Goal: Task Accomplishment & Management: Complete application form

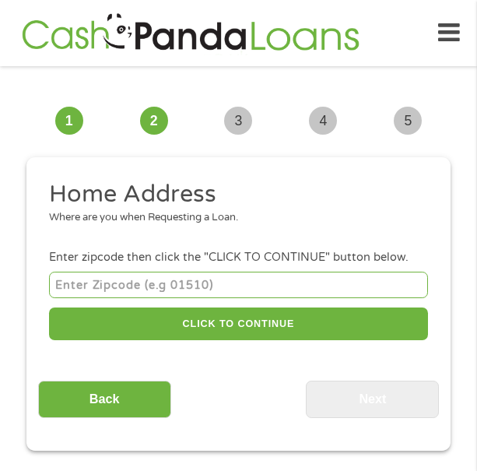
scroll to position [12, 0]
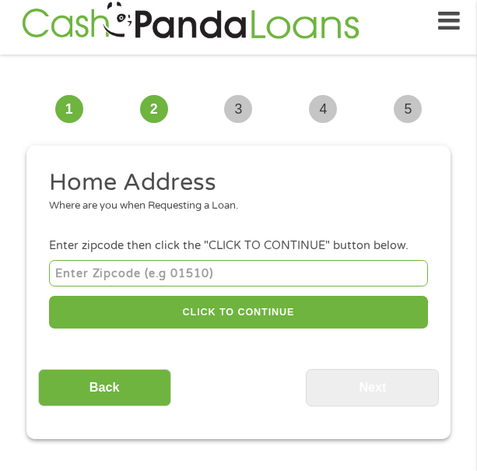
click at [247, 267] on input "number" at bounding box center [238, 273] width 379 height 26
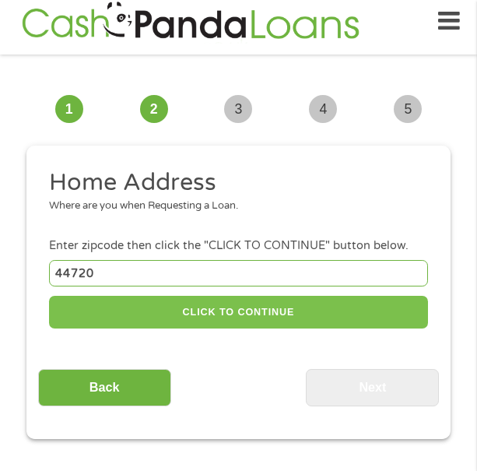
type input "44720"
click at [262, 308] on button "CLICK TO CONTINUE" at bounding box center [238, 312] width 379 height 33
type input "44720"
type input "[GEOGRAPHIC_DATA]"
select select "[US_STATE]"
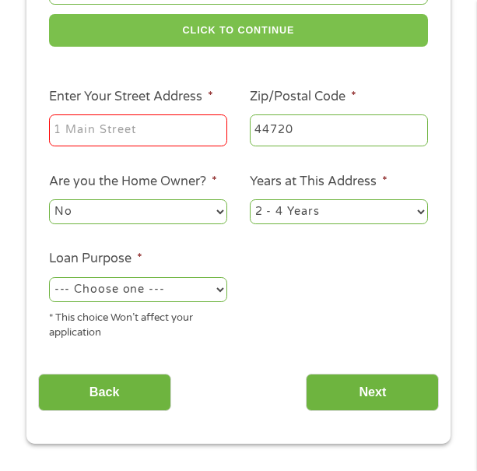
scroll to position [302, 0]
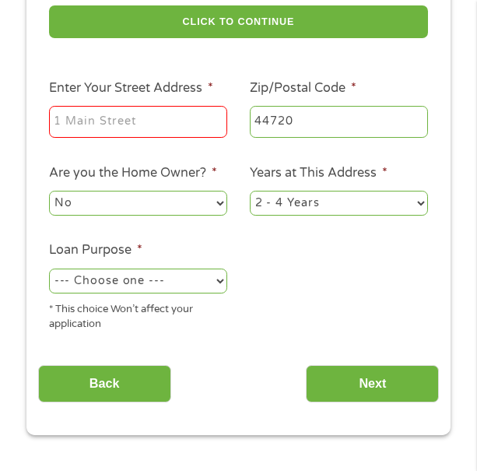
click at [159, 121] on input "Enter Your Street Address *" at bounding box center [138, 122] width 178 height 33
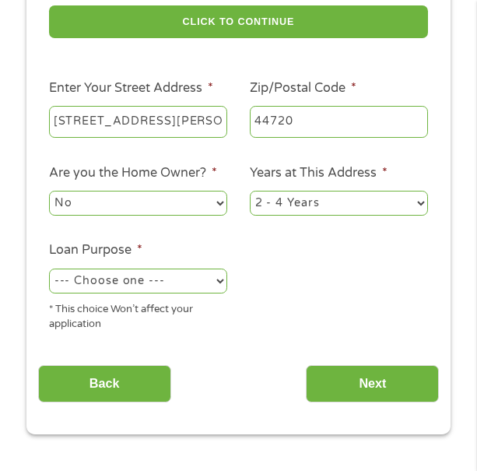
type input "[STREET_ADDRESS][PERSON_NAME]"
click at [216, 202] on select "No Yes" at bounding box center [138, 203] width 178 height 25
select select "yes"
click at [49, 191] on select "No Yes" at bounding box center [138, 203] width 178 height 25
click at [187, 280] on select "--- Choose one --- Pay Bills Debt Consolidation Home Improvement Major Purchase…" at bounding box center [138, 280] width 178 height 25
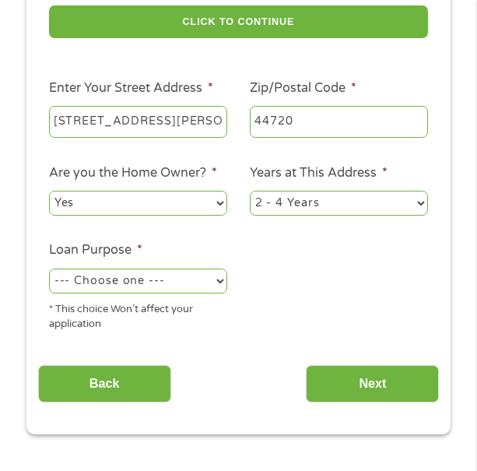
select select "homeimprovement"
click at [49, 268] on select "--- Choose one --- Pay Bills Debt Consolidation Home Improvement Major Purchase…" at bounding box center [138, 280] width 178 height 25
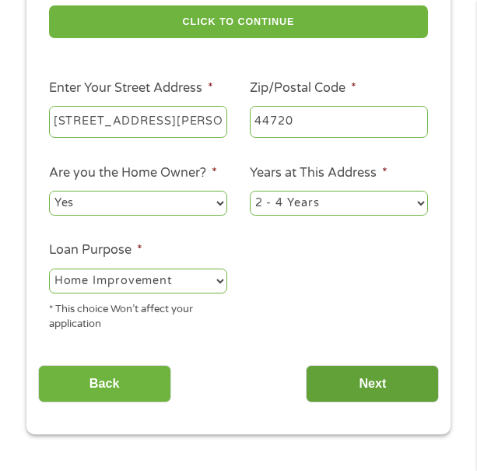
click at [404, 383] on input "Next" at bounding box center [372, 384] width 133 height 38
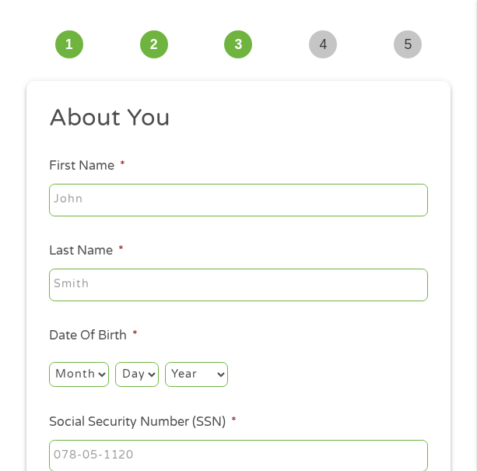
scroll to position [12, 0]
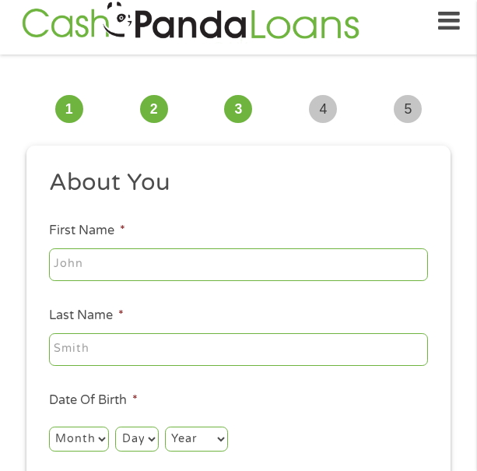
click at [286, 262] on input "First Name *" at bounding box center [238, 264] width 379 height 33
type input "[PERSON_NAME]"
click at [220, 344] on input "Last Name *" at bounding box center [238, 349] width 379 height 33
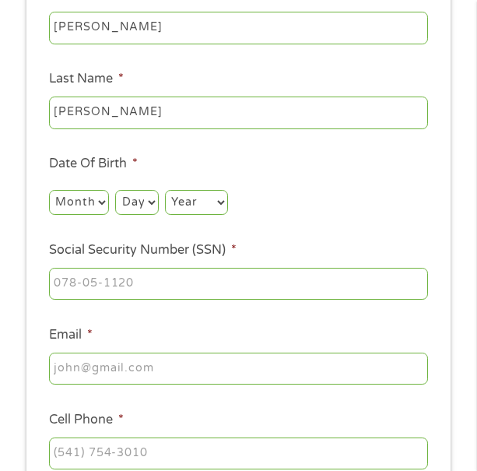
scroll to position [262, 0]
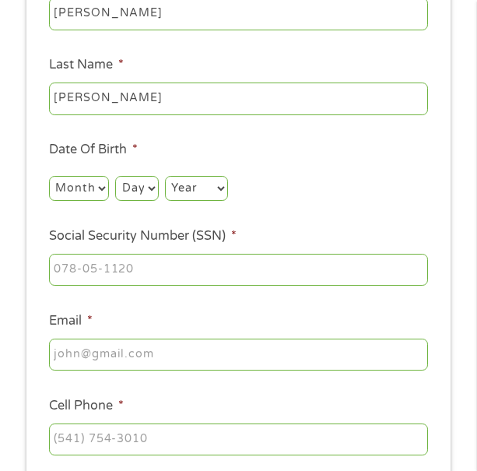
type input "[PERSON_NAME]"
click at [80, 179] on select "Month 1 2 3 4 5 6 7 8 9 10 11 12" at bounding box center [79, 188] width 60 height 25
select select "8"
click at [49, 176] on select "Month 1 2 3 4 5 6 7 8 9 10 11 12" at bounding box center [79, 188] width 60 height 25
click at [146, 188] on select "Day 1 2 3 4 5 6 7 8 9 10 11 12 13 14 15 16 17 18 19 20 21 22 23 24 25 26 27 28 …" at bounding box center [136, 188] width 43 height 25
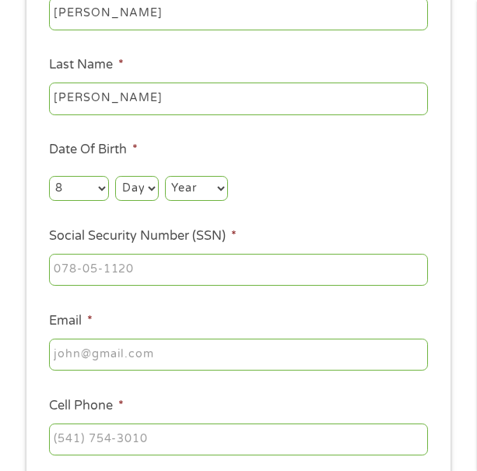
select select "18"
click at [115, 176] on select "Day 1 2 3 4 5 6 7 8 9 10 11 12 13 14 15 16 17 18 19 20 21 22 23 24 25 26 27 28 …" at bounding box center [136, 188] width 43 height 25
click at [205, 182] on select "Year [DATE] 2006 2005 2004 2003 2002 2001 2000 1999 1998 1997 1996 1995 1994 19…" at bounding box center [196, 188] width 63 height 25
select select "1995"
click at [165, 176] on select "Year [DATE] 2006 2005 2004 2003 2002 2001 2000 1999 1998 1997 1996 1995 1994 19…" at bounding box center [196, 188] width 63 height 25
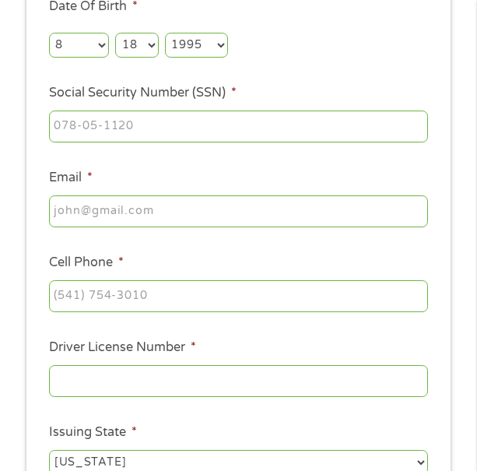
scroll to position [419, 0]
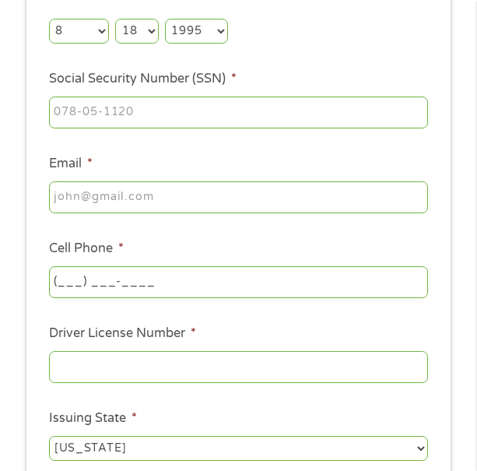
click at [212, 280] on input "(___) ___-____" at bounding box center [238, 282] width 379 height 33
click at [59, 277] on input "(___) ___-____" at bounding box center [238, 282] width 379 height 33
type input "[PHONE_NUMBER]"
click at [243, 198] on input "Email *" at bounding box center [238, 197] width 379 height 33
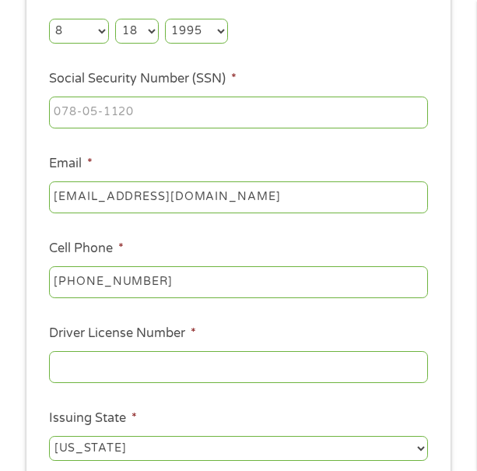
type input "[EMAIL_ADDRESS][DOMAIN_NAME]"
click at [62, 105] on input "___-__-____" at bounding box center [238, 112] width 379 height 33
drag, startPoint x: 62, startPoint y: 105, endPoint x: 55, endPoint y: 109, distance: 8.0
click at [55, 109] on input "___-__-____" at bounding box center [238, 112] width 379 height 33
type input "288-98-7333"
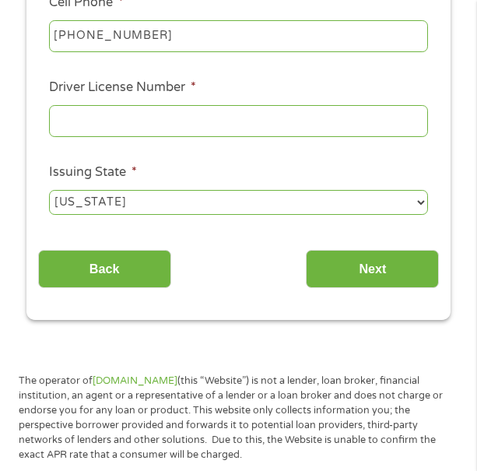
scroll to position [670, 0]
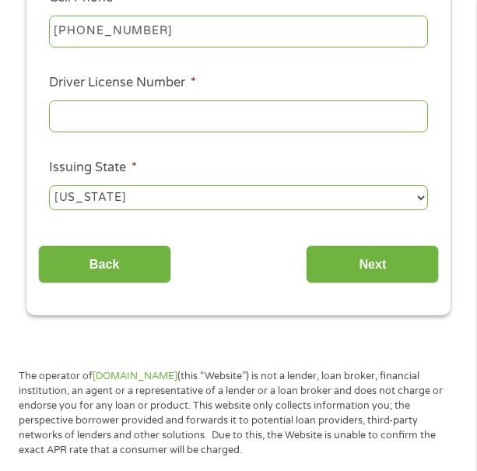
click at [191, 83] on span "*" at bounding box center [193, 83] width 5 height 16
click at [191, 100] on input "Driver License Number *" at bounding box center [238, 116] width 379 height 33
click at [178, 99] on div at bounding box center [238, 116] width 379 height 38
drag, startPoint x: 178, startPoint y: 99, endPoint x: 127, endPoint y: 117, distance: 54.6
click at [127, 117] on input "Driver License Number *" at bounding box center [238, 116] width 379 height 33
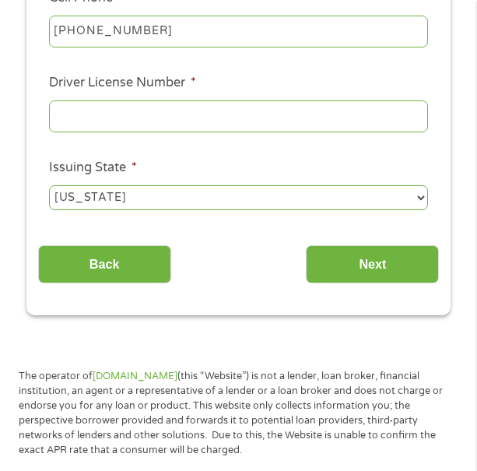
click at [219, 114] on input "Driver License Number *" at bounding box center [238, 116] width 379 height 33
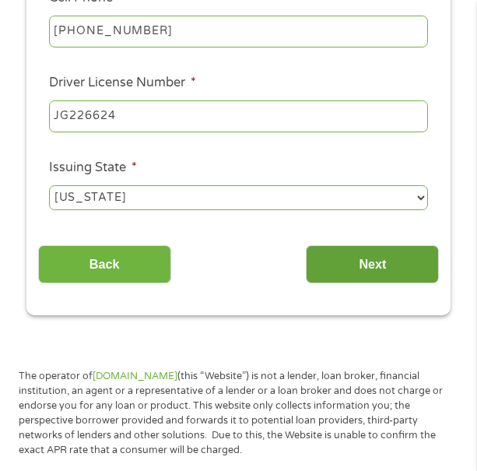
type input "JG226624"
click at [380, 261] on input "Next" at bounding box center [372, 264] width 133 height 38
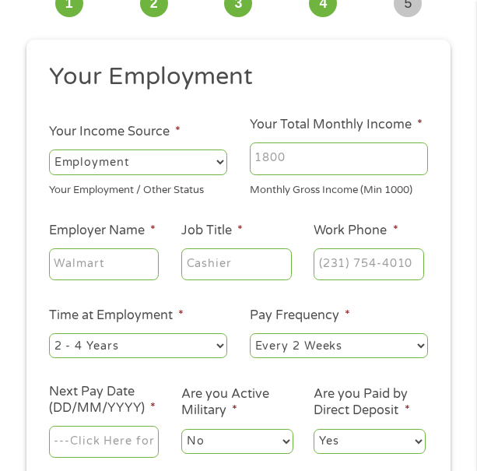
scroll to position [12, 0]
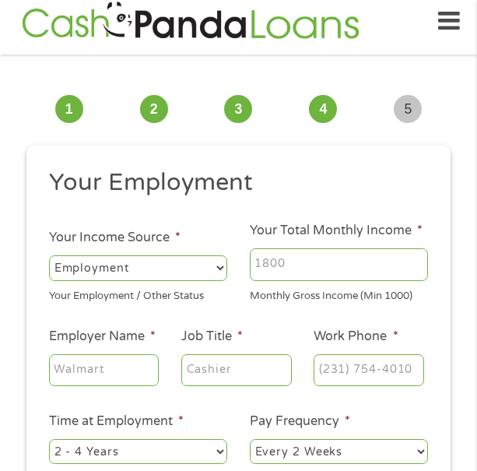
click at [309, 268] on input "Your Total Monthly Income *" at bounding box center [339, 264] width 178 height 33
type input "6500"
click at [113, 368] on input "Employer Name *" at bounding box center [104, 370] width 110 height 33
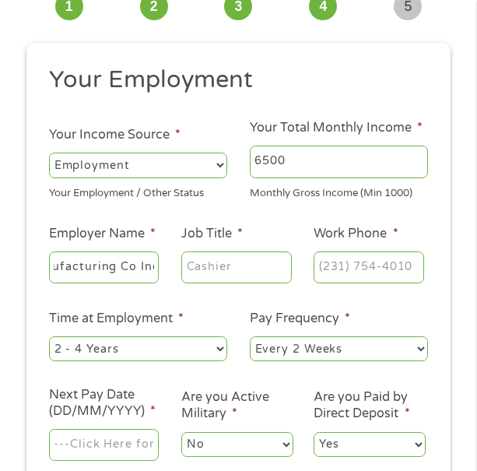
scroll to position [172, 0]
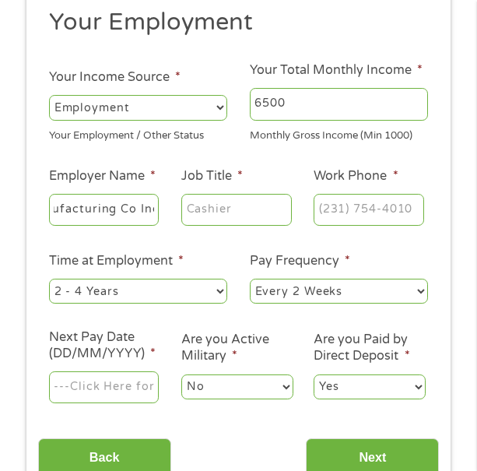
type input "Canron Manufacturing Co Inc"
click at [248, 215] on input "Job Title *" at bounding box center [236, 210] width 110 height 33
type input "manager"
click at [362, 202] on input "(___) ___-____" at bounding box center [369, 210] width 110 height 33
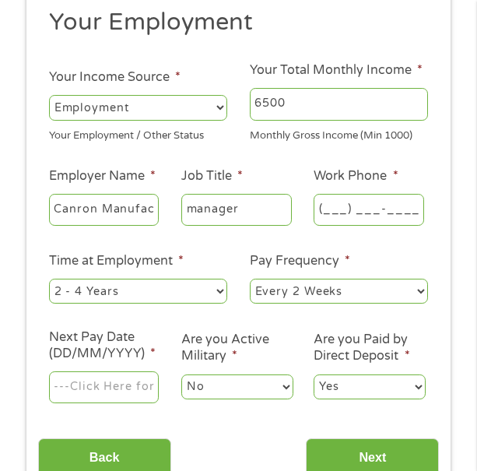
drag, startPoint x: 362, startPoint y: 202, endPoint x: 322, endPoint y: 205, distance: 39.9
click at [322, 205] on input "(___) ___-____" at bounding box center [369, 210] width 110 height 33
type input "[PHONE_NUMBER]"
click at [211, 290] on select "--- Choose one --- 1 Year or less 1 - 2 Years 2 - 4 Years Over 4 Years" at bounding box center [138, 291] width 178 height 25
select select "60months"
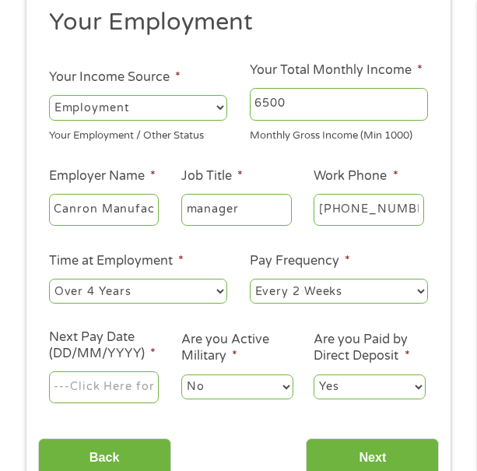
click at [49, 279] on select "--- Choose one --- 1 Year or less 1 - 2 Years 2 - 4 Years Over 4 Years" at bounding box center [138, 291] width 178 height 25
click at [315, 286] on select "--- Choose one --- Every 2 Weeks Every Week Monthly Semi-Monthly" at bounding box center [339, 291] width 178 height 25
select select "weekly"
click at [250, 279] on select "--- Choose one --- Every 2 Weeks Every Week Monthly Semi-Monthly" at bounding box center [339, 291] width 178 height 25
click at [123, 386] on input "Next Pay Date (DD/MM/YYYY) *" at bounding box center [104, 387] width 110 height 33
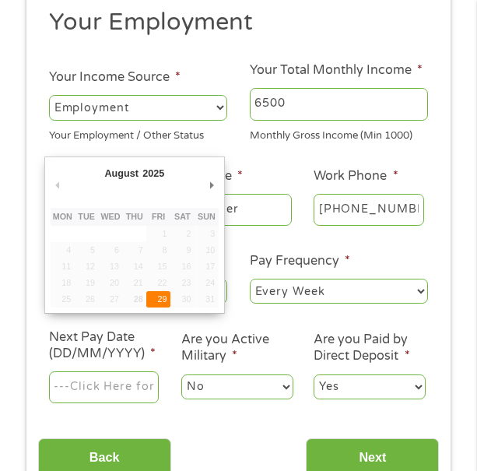
type input "[DATE]"
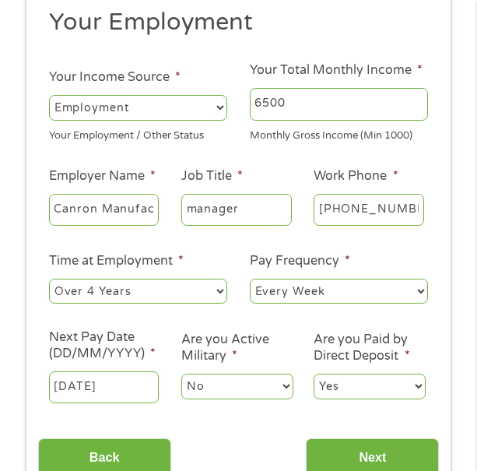
click at [231, 383] on select "No Yes" at bounding box center [237, 386] width 112 height 25
click at [181, 374] on select "No Yes" at bounding box center [237, 386] width 112 height 25
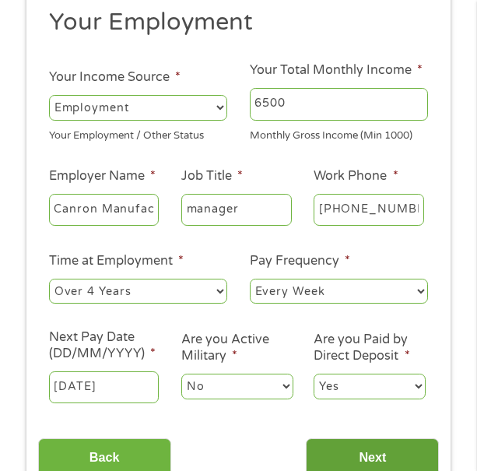
click at [366, 460] on input "Next" at bounding box center [372, 457] width 133 height 38
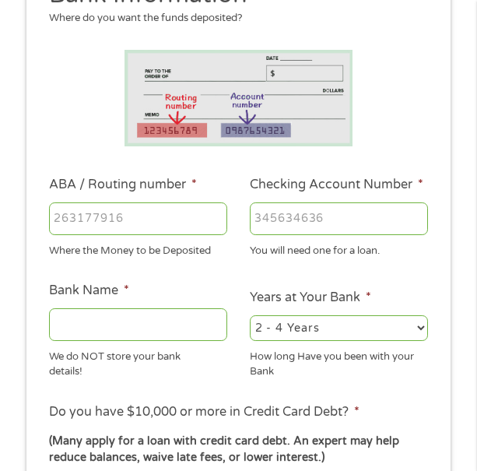
scroll to position [204, 0]
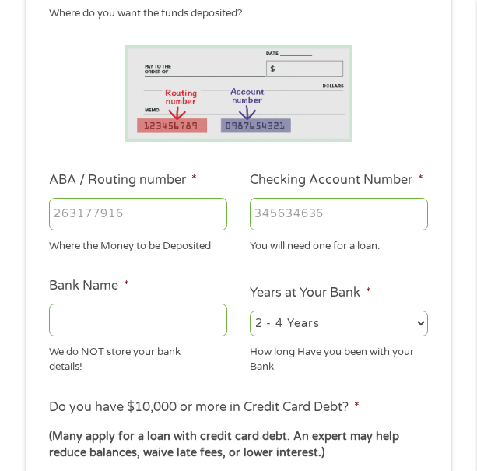
click at [206, 206] on input "ABA / Routing number *" at bounding box center [138, 214] width 178 height 33
type input "041000124"
type input "PNC BANK [US_STATE]"
click at [332, 220] on input "Checking Account Number *" at bounding box center [339, 214] width 178 height 33
click at [218, 222] on input "41000123" at bounding box center [138, 214] width 178 height 33
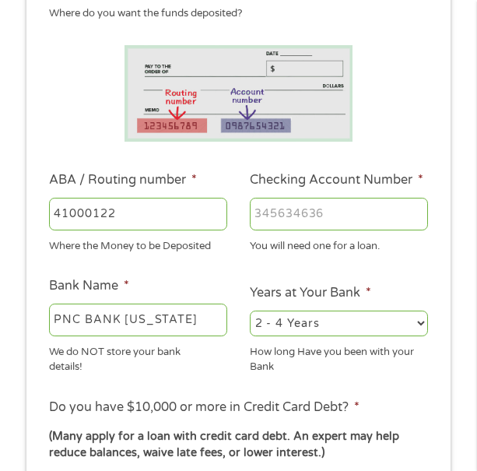
click at [218, 222] on input "41000122" at bounding box center [138, 214] width 178 height 33
type input "41000121"
click at [218, 222] on input "41000121" at bounding box center [138, 214] width 178 height 33
click at [198, 212] on input "41000121" at bounding box center [138, 214] width 178 height 33
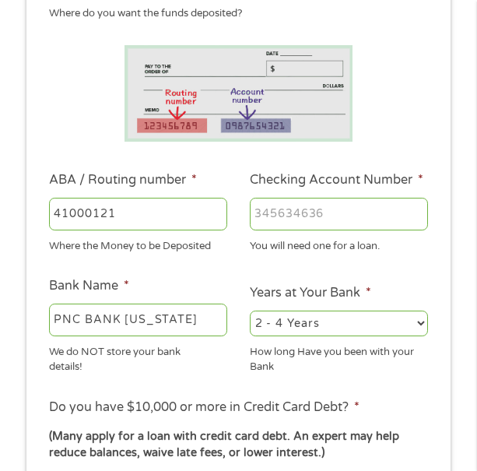
click at [198, 212] on input "41000121" at bounding box center [138, 214] width 178 height 33
type input "267084199"
type input "PNC BANK NA"
type input "267084199"
click at [404, 133] on li at bounding box center [239, 93] width 402 height 97
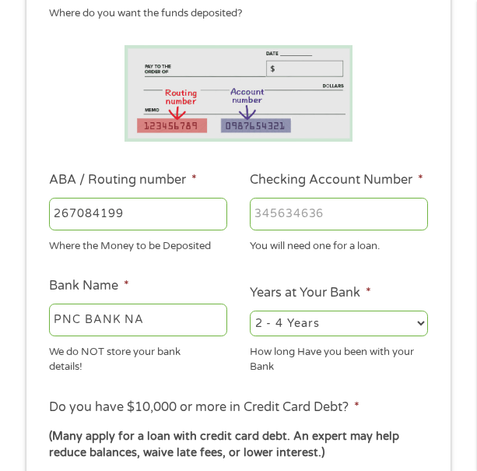
click at [286, 217] on input "Checking Account Number *" at bounding box center [339, 214] width 178 height 33
click at [290, 213] on input "00125614" at bounding box center [339, 214] width 178 height 33
click at [335, 217] on input "00125614" at bounding box center [339, 214] width 178 height 33
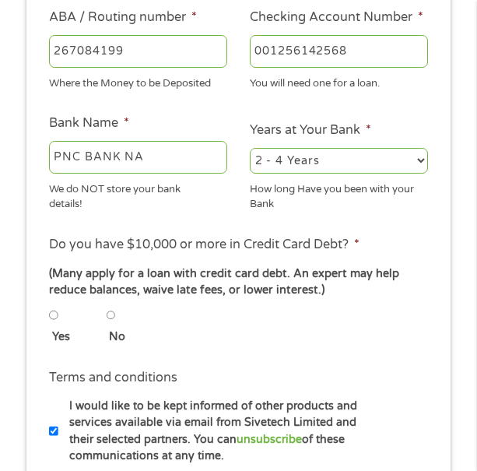
scroll to position [357, 0]
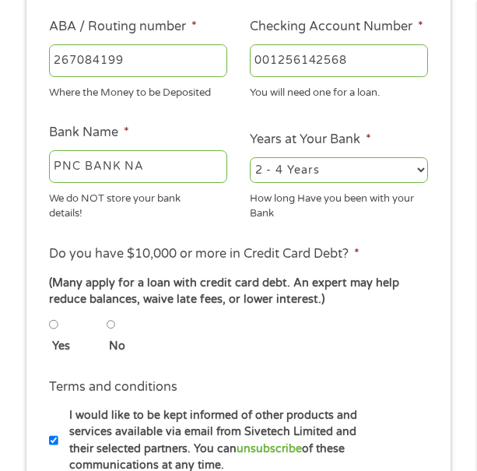
type input "001256142568"
click at [375, 170] on select "2 - 4 Years 6 - 12 Months 1 - 2 Years Over 4 Years" at bounding box center [339, 169] width 178 height 25
select select "60months"
click at [250, 157] on select "2 - 4 Years 6 - 12 Months 1 - 2 Years Over 4 Years" at bounding box center [339, 169] width 178 height 25
click at [114, 328] on input "No" at bounding box center [111, 324] width 9 height 19
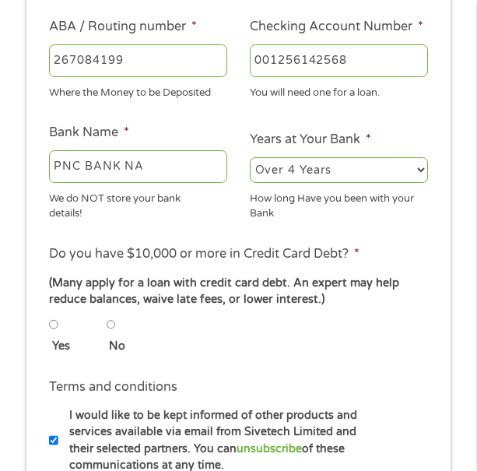
radio input "true"
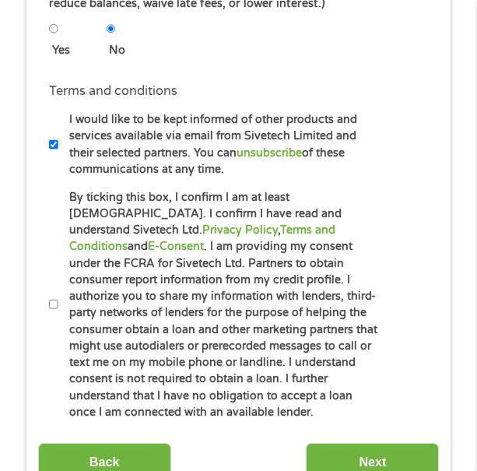
scroll to position [648, 0]
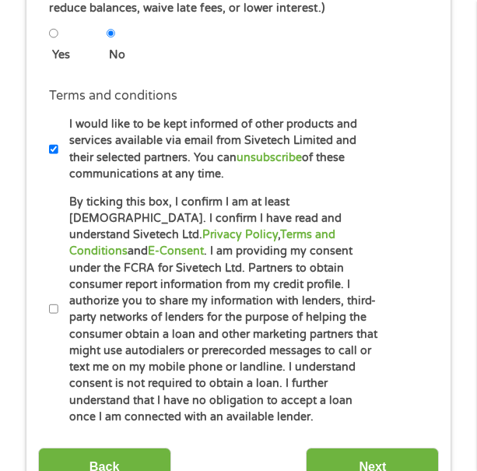
click at [55, 300] on input "By ticking this box, I confirm I am at least [DEMOGRAPHIC_DATA]. I confirm I ha…" at bounding box center [53, 309] width 9 height 19
checkbox input "true"
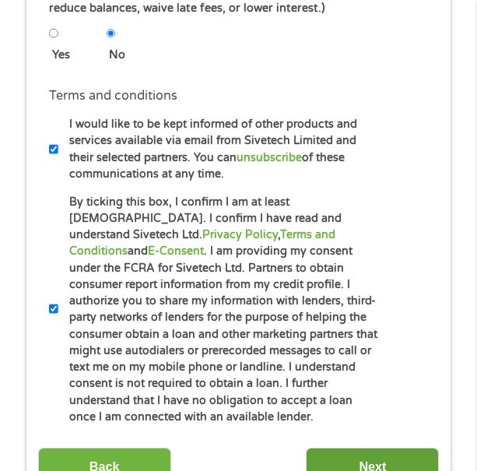
click at [384, 447] on input "Next" at bounding box center [372, 466] width 133 height 38
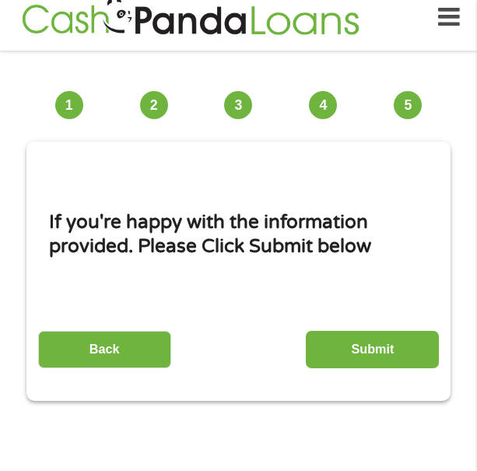
scroll to position [12, 0]
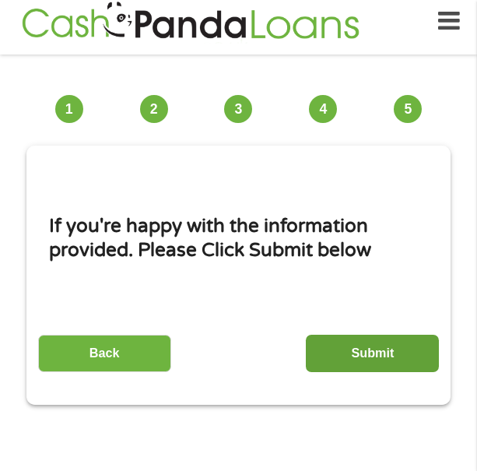
click at [384, 345] on input "Submit" at bounding box center [372, 354] width 133 height 38
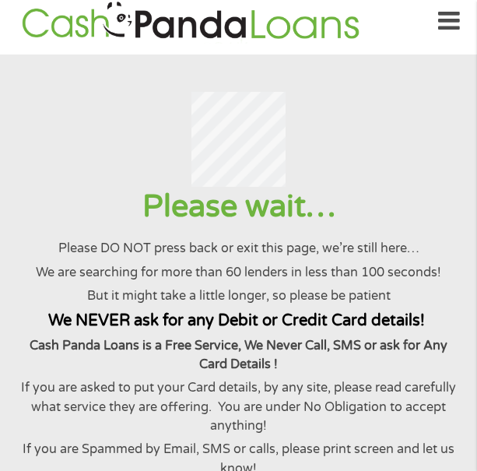
scroll to position [0, 0]
